Goal: Obtain resource: Download file/media

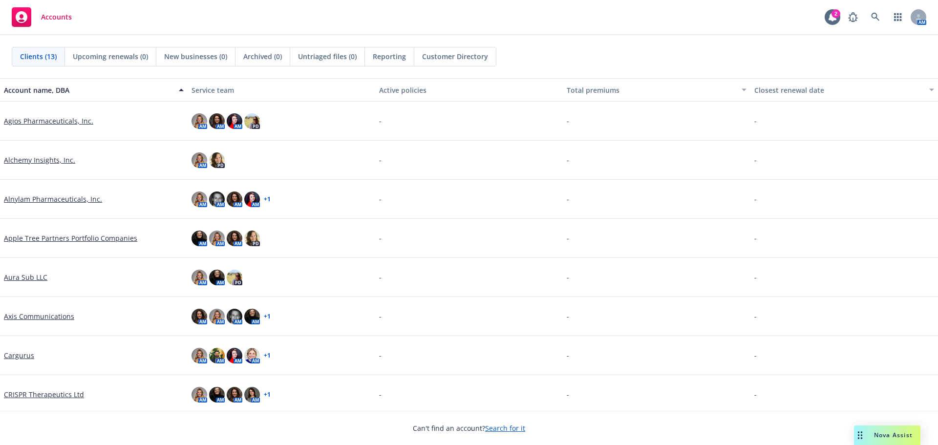
click at [866, 438] on div "Nova Assist" at bounding box center [893, 435] width 54 height 8
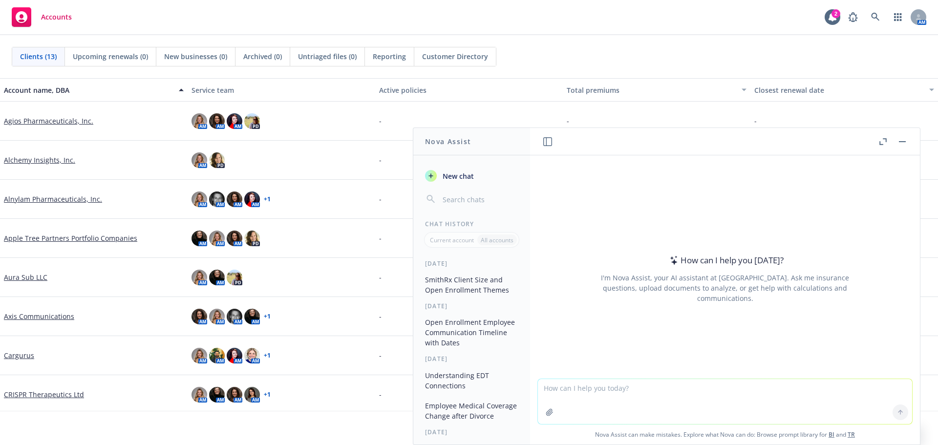
click at [637, 398] on textarea at bounding box center [725, 401] width 374 height 45
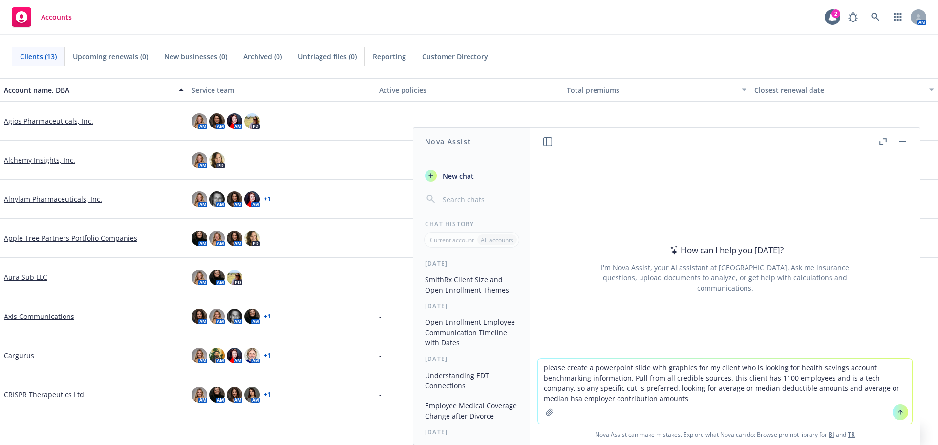
type textarea "please create a powerpoint slide with graphics for my client who is looking for…"
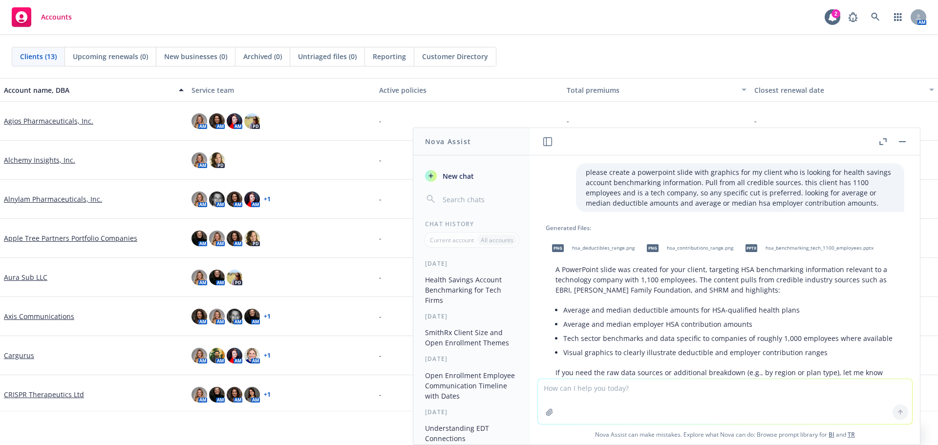
click at [602, 248] on span "hsa_deductibles_range.png" at bounding box center [603, 248] width 63 height 6
click at [689, 251] on span "hsa_contributions_range.png" at bounding box center [700, 248] width 66 height 6
click at [834, 19] on icon at bounding box center [832, 17] width 8 height 9
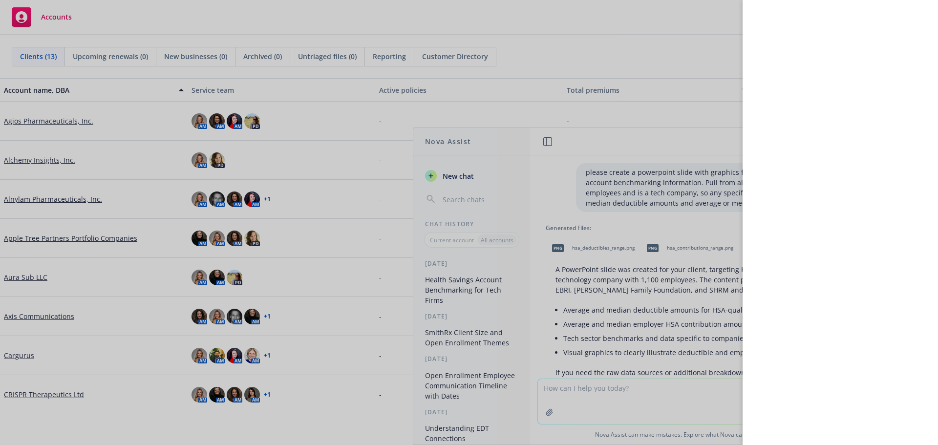
click at [728, 28] on div at bounding box center [469, 222] width 938 height 445
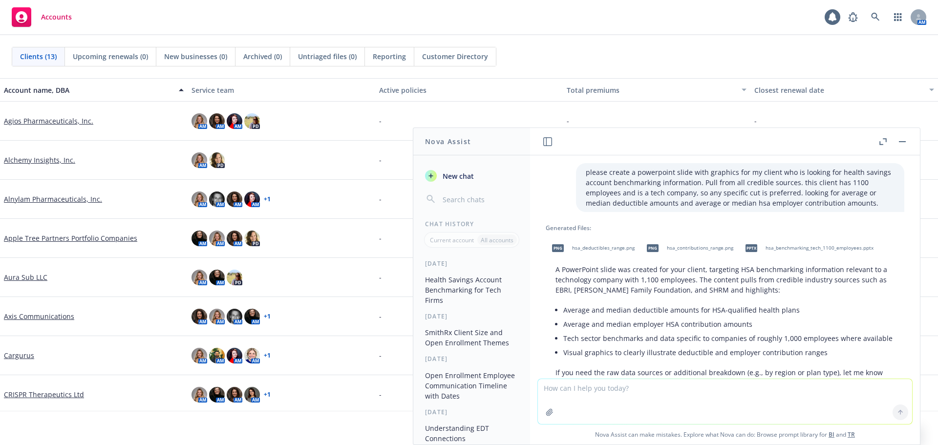
click at [716, 251] on span "hsa_contributions_range.png" at bounding box center [700, 248] width 66 height 6
drag, startPoint x: 780, startPoint y: 248, endPoint x: 786, endPoint y: 254, distance: 8.6
click at [780, 248] on span "hsa_benchmarking_tech_1100_employees.pptx" at bounding box center [819, 248] width 108 height 6
click at [831, 245] on span "hsa_benchmarking_tech_1100_employees.pptx" at bounding box center [819, 248] width 108 height 6
click at [613, 404] on textarea at bounding box center [725, 401] width 374 height 45
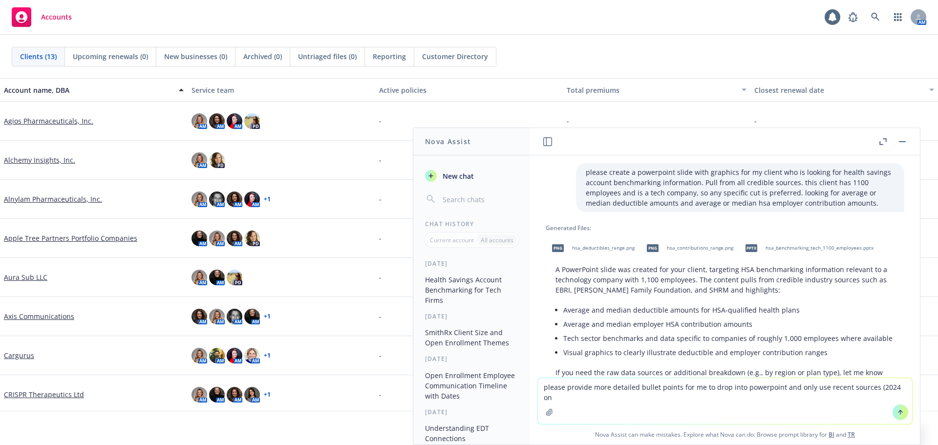
type textarea "please provide more detailed bullet points for me to drop into powerpoint and o…"
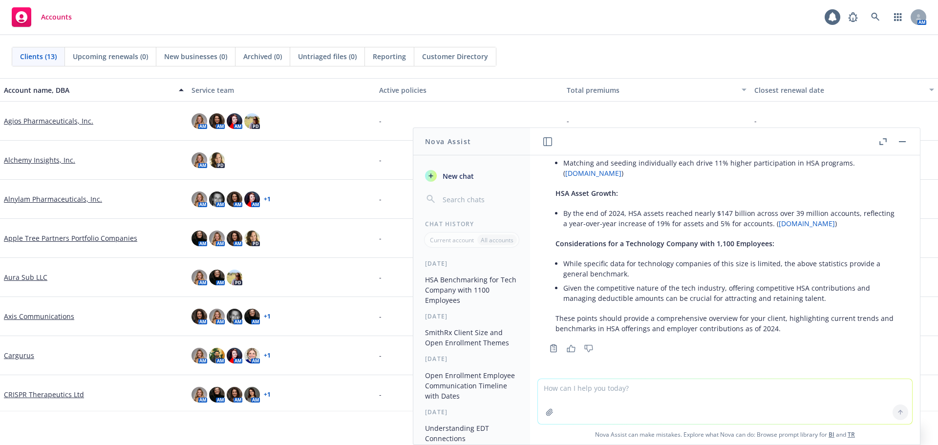
scroll to position [621, 0]
click at [810, 331] on p "These points should provide a comprehensive overview for your client, highlight…" at bounding box center [724, 323] width 339 height 21
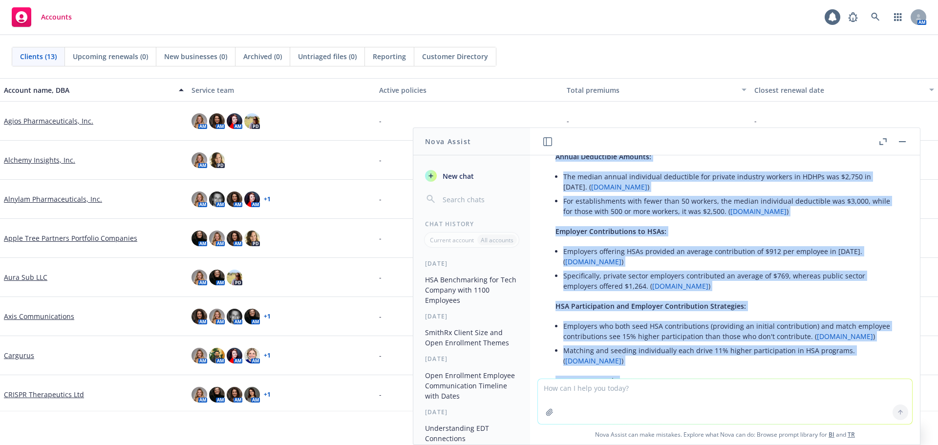
scroll to position [319, 0]
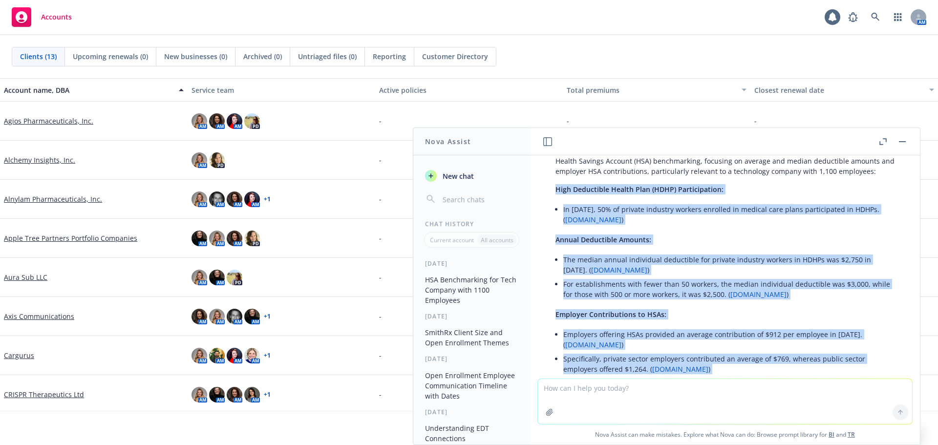
drag, startPoint x: 793, startPoint y: 331, endPoint x: 556, endPoint y: 203, distance: 269.1
click at [556, 203] on div "Based on recent data from 2024, here are detailed bullet points for your PowerP…" at bounding box center [725, 375] width 359 height 467
copy div "High Deductible Health Plan (HDHP) Participation: In 2024, 50% of private indus…"
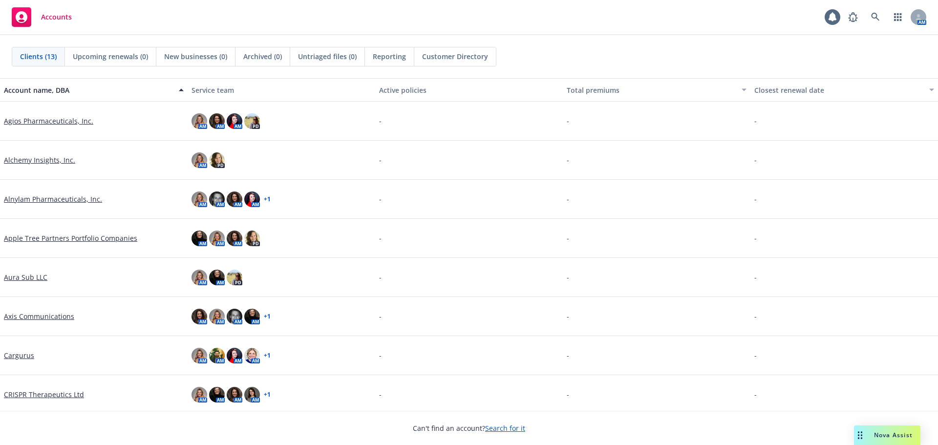
click at [873, 439] on div "Nova Assist" at bounding box center [893, 435] width 54 height 8
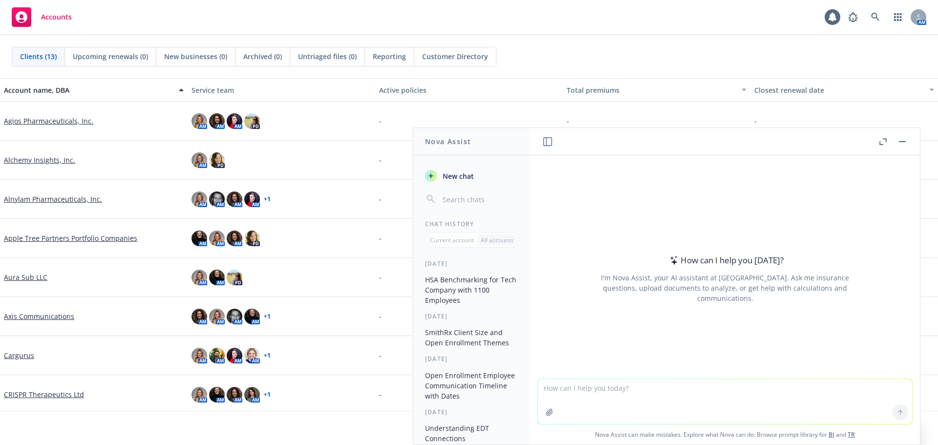
click at [722, 388] on textarea at bounding box center [725, 401] width 374 height 45
paste textarea "National Survey of Employer-Sponsored Health Plans 2024 survey report"
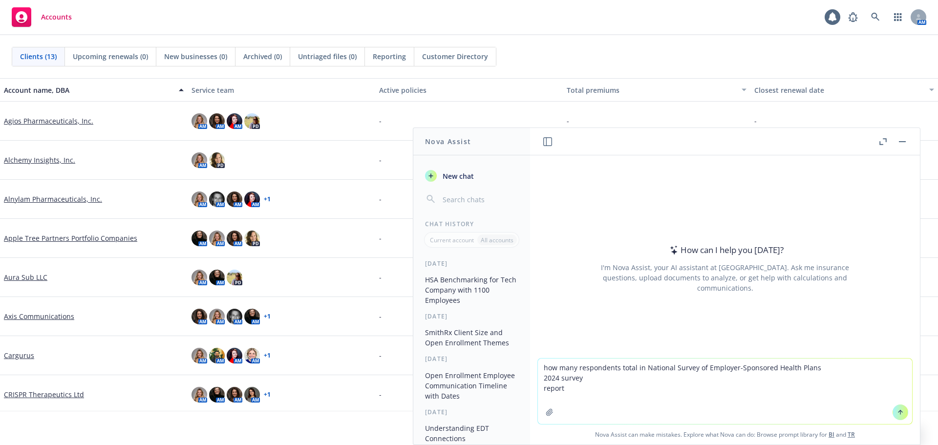
click at [643, 369] on textarea "how many respondents total in National Survey of Employer-Sponsored Health Plan…" at bounding box center [725, 391] width 374 height 65
type textarea "how many respondents total in [PERSON_NAME] National Survey of Employer-Sponsor…"
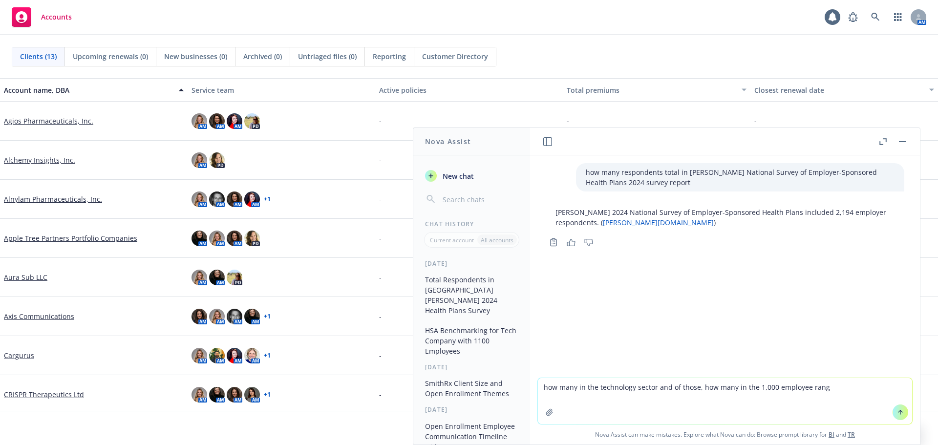
type textarea "how many in the technology sector and of those, how many in the 1,000 employee …"
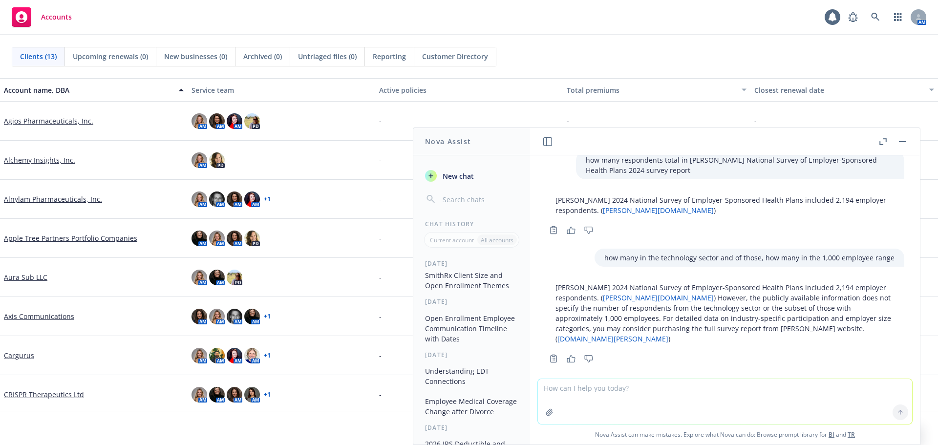
scroll to position [244, 0]
